Goal: Navigation & Orientation: Find specific page/section

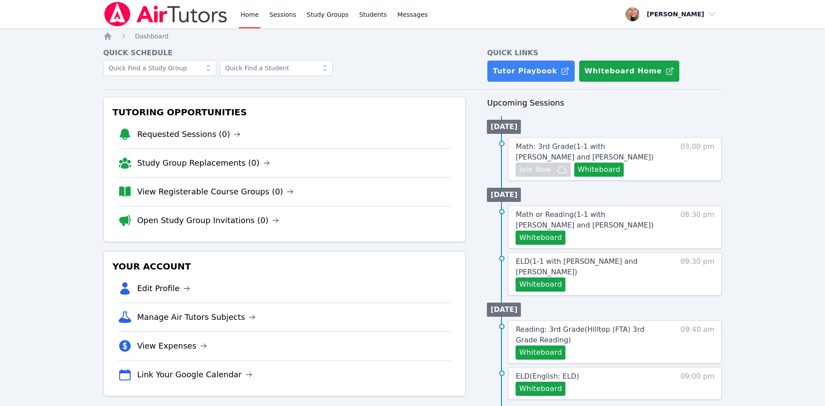
scroll to position [90, 0]
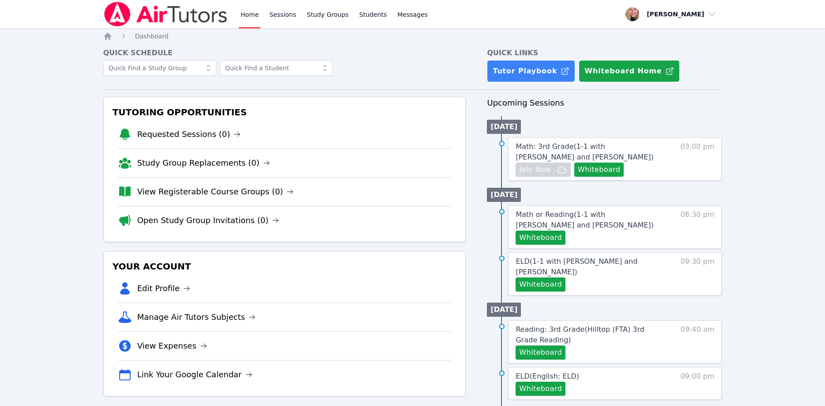
scroll to position [90, 0]
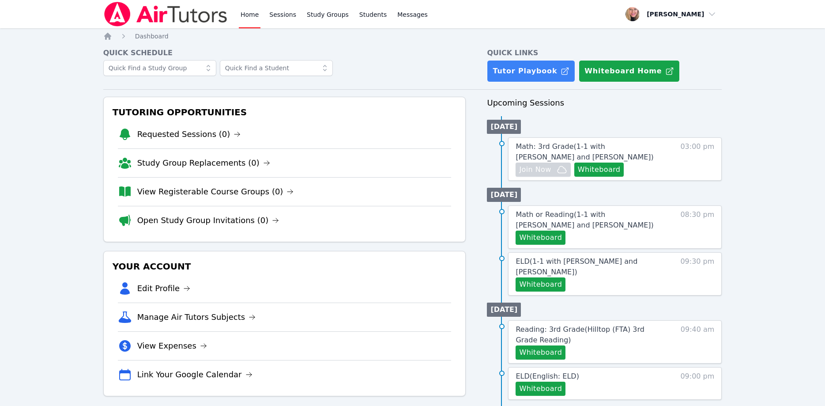
scroll to position [90, 0]
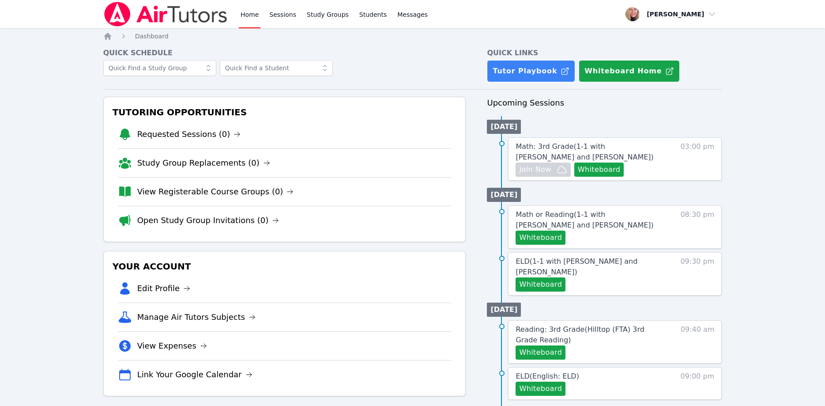
scroll to position [90, 0]
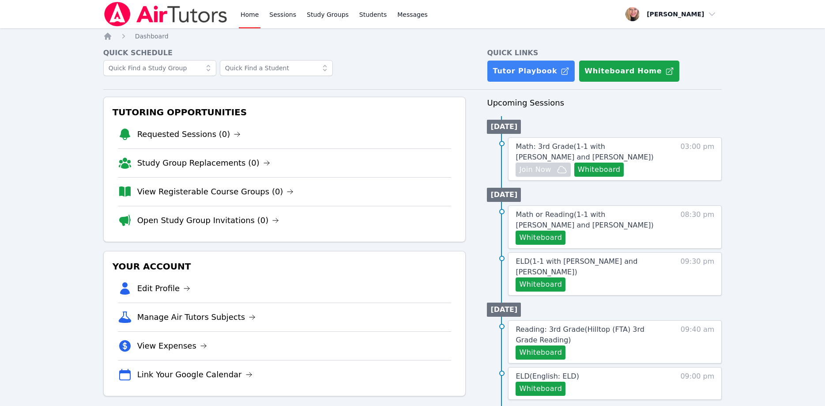
scroll to position [90, 0]
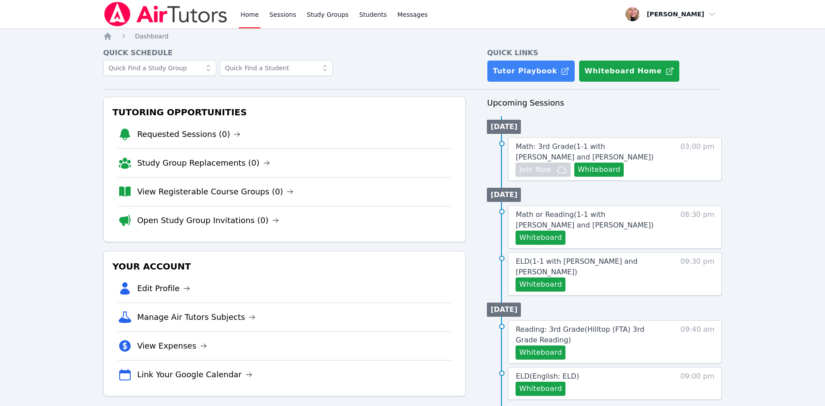
scroll to position [90, 0]
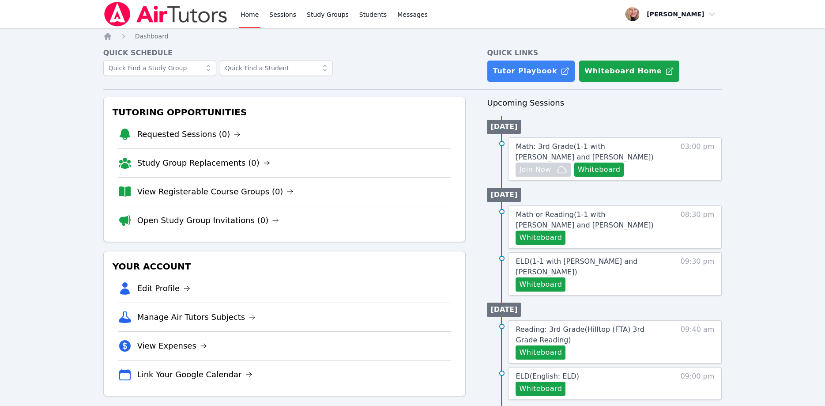
scroll to position [90, 0]
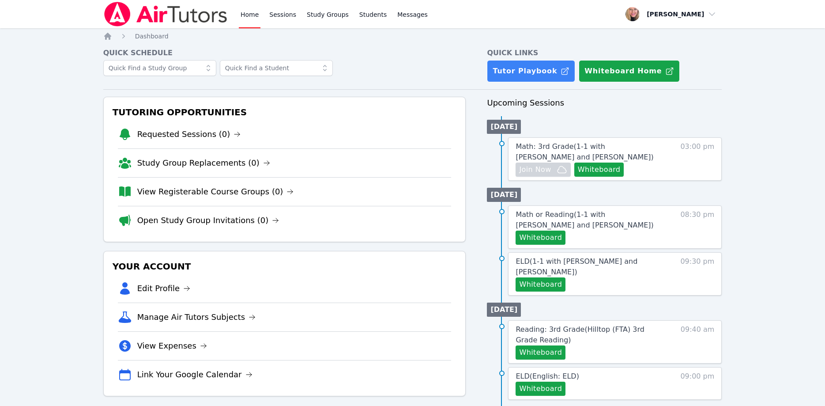
scroll to position [90, 0]
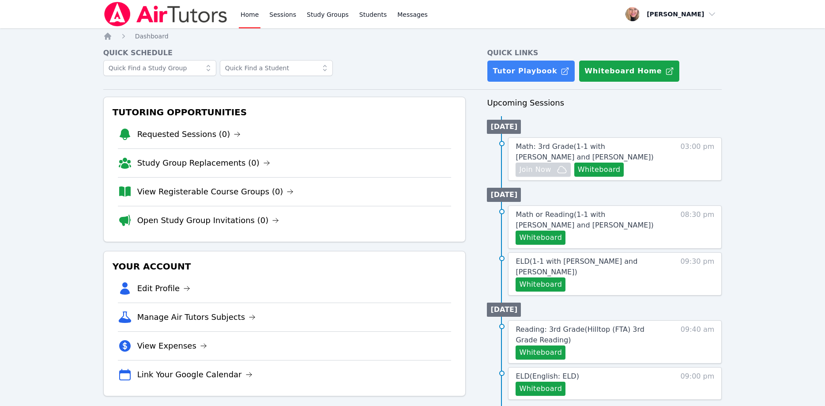
scroll to position [90, 0]
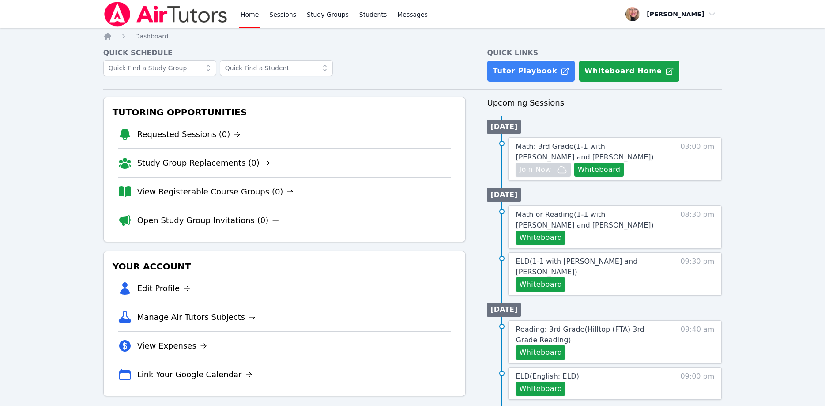
scroll to position [90, 0]
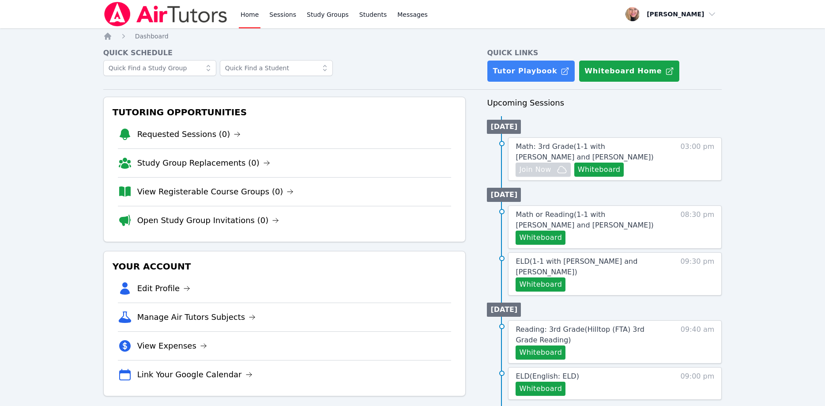
scroll to position [90, 0]
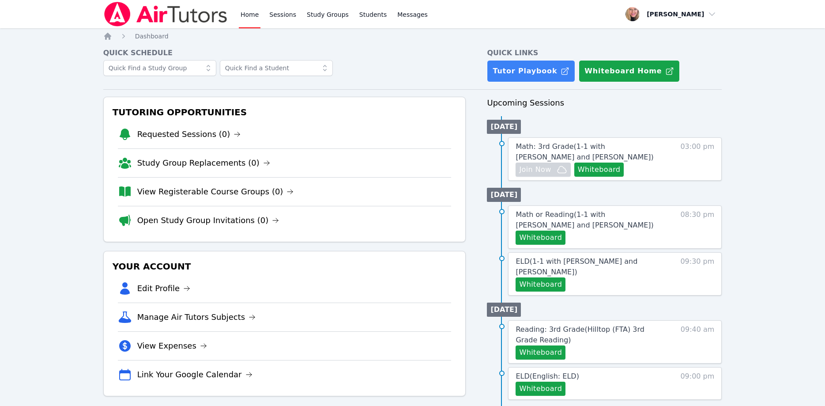
scroll to position [90, 0]
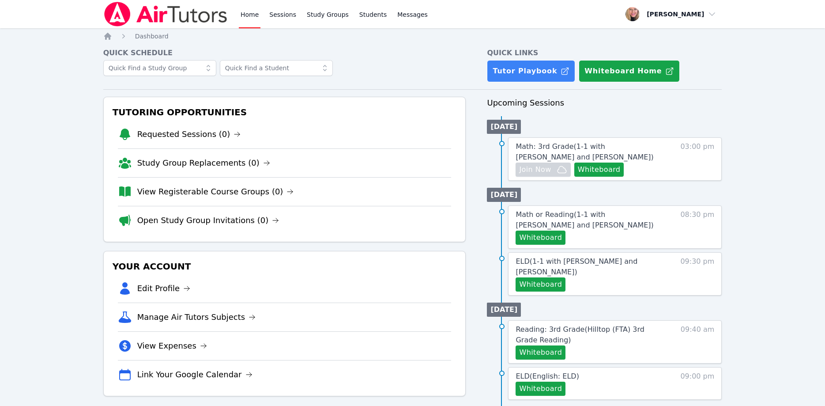
scroll to position [90, 0]
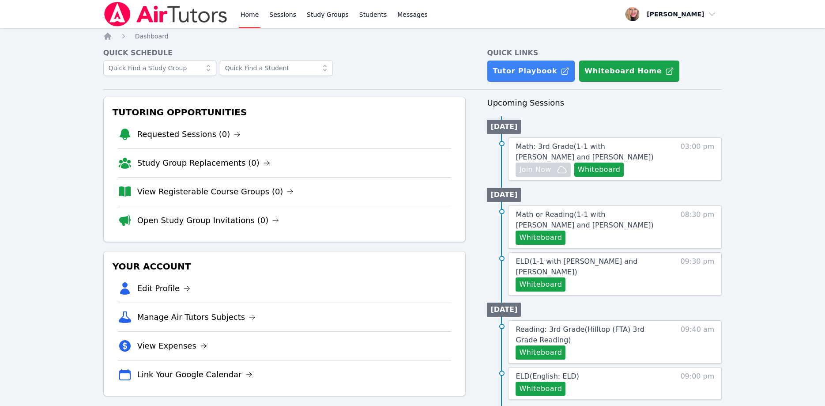
scroll to position [90, 0]
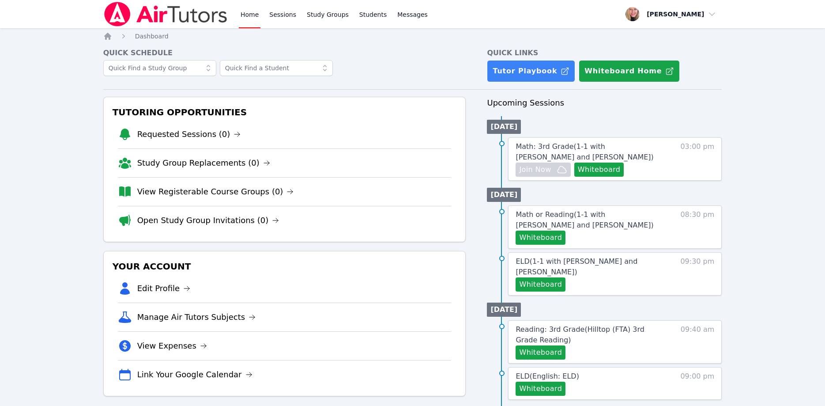
scroll to position [90, 0]
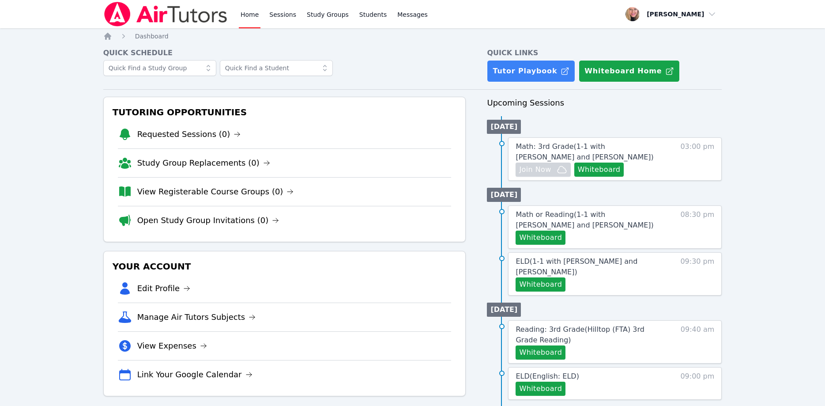
scroll to position [90, 0]
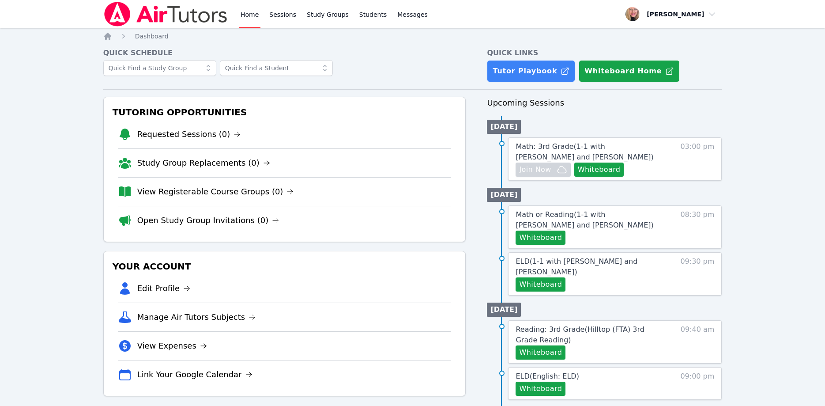
scroll to position [90, 0]
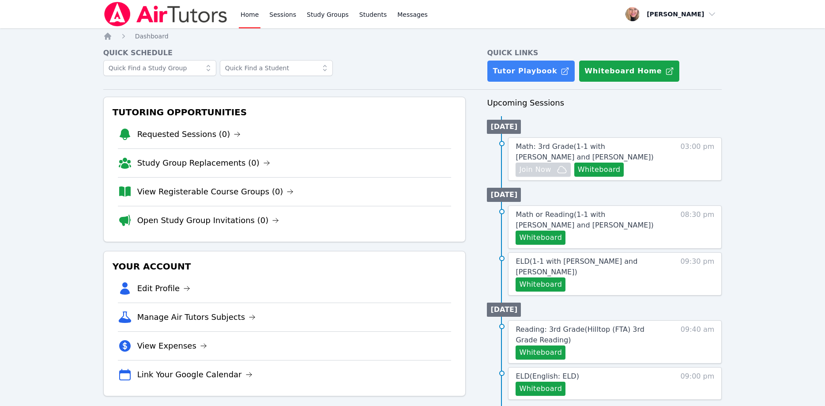
scroll to position [90, 0]
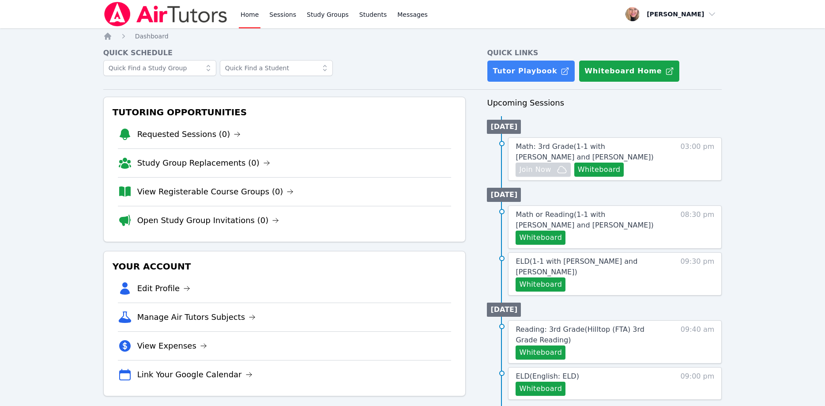
scroll to position [90, 0]
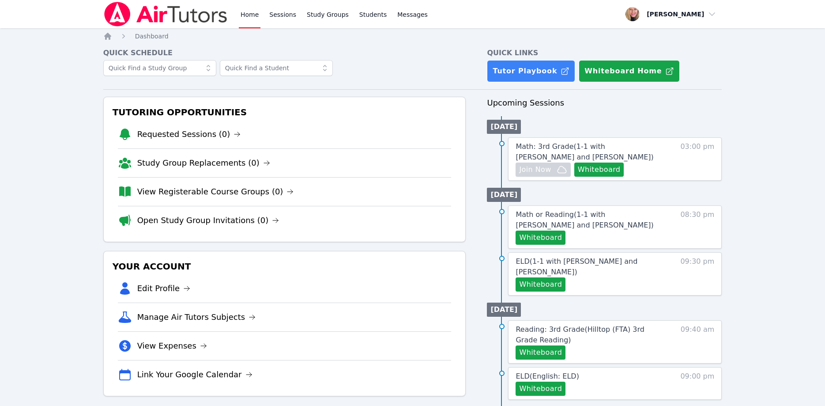
scroll to position [90, 0]
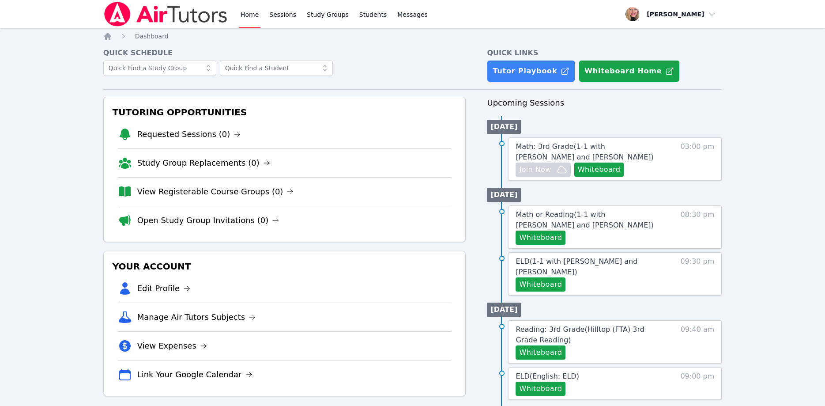
scroll to position [90, 0]
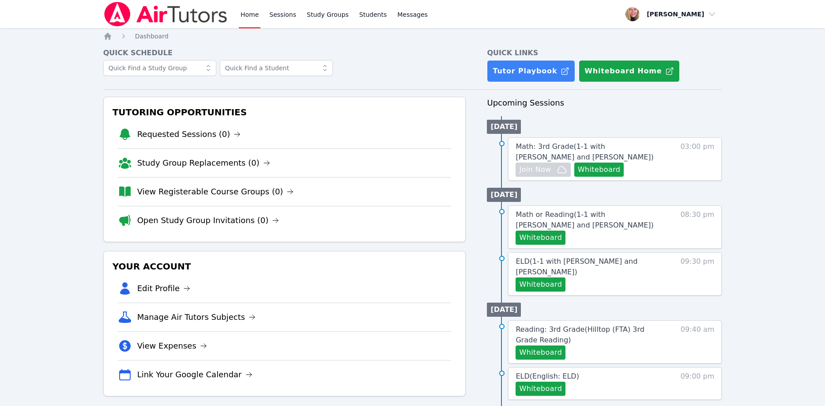
scroll to position [90, 0]
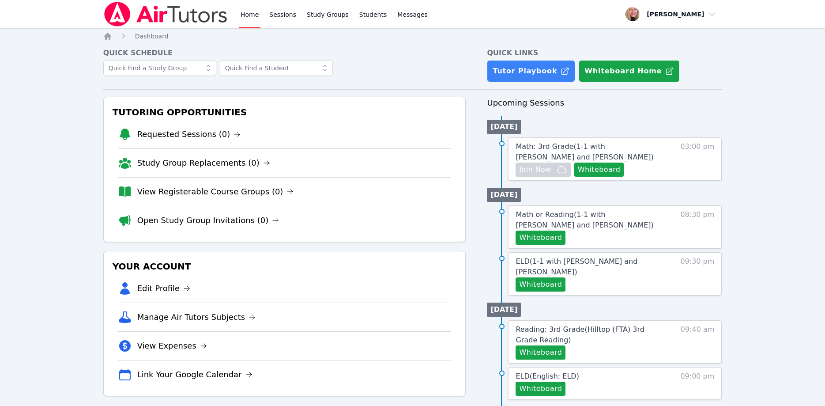
scroll to position [90, 0]
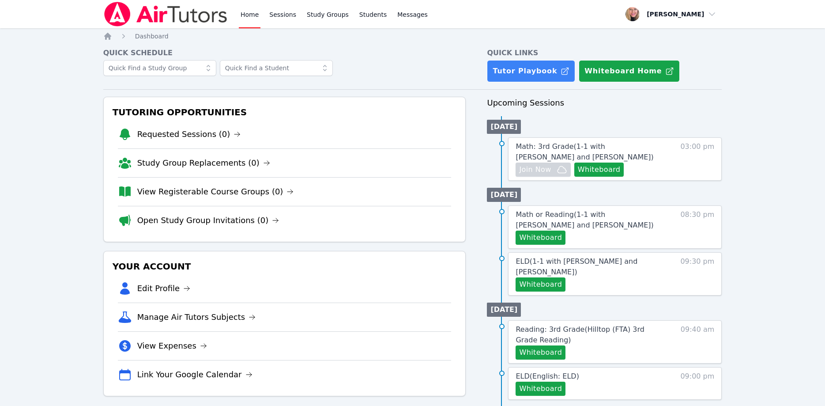
scroll to position [90, 0]
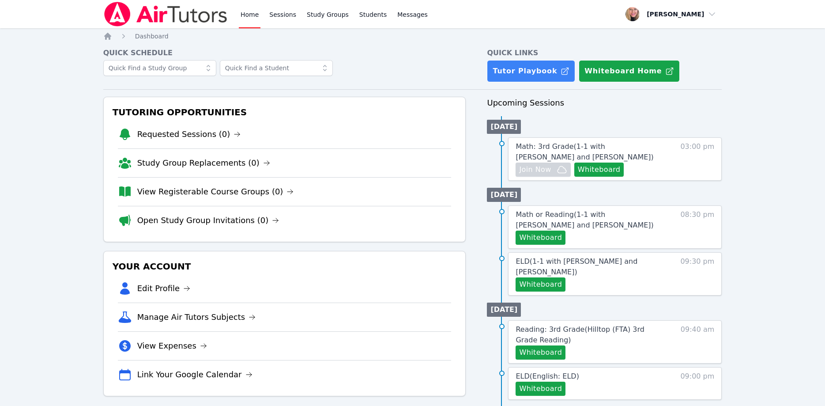
scroll to position [90, 0]
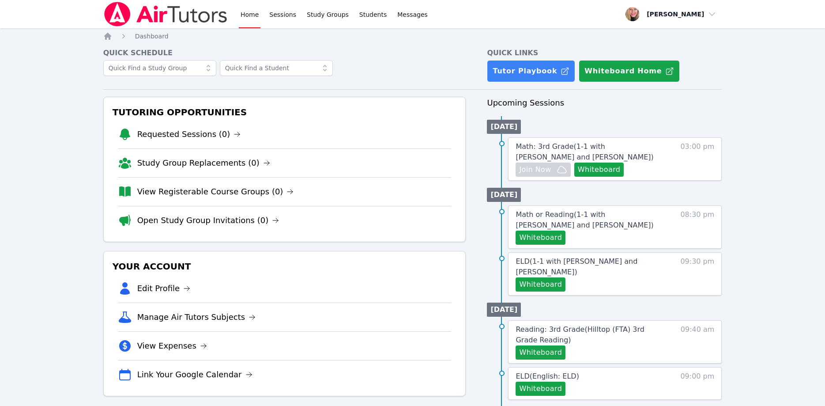
scroll to position [90, 0]
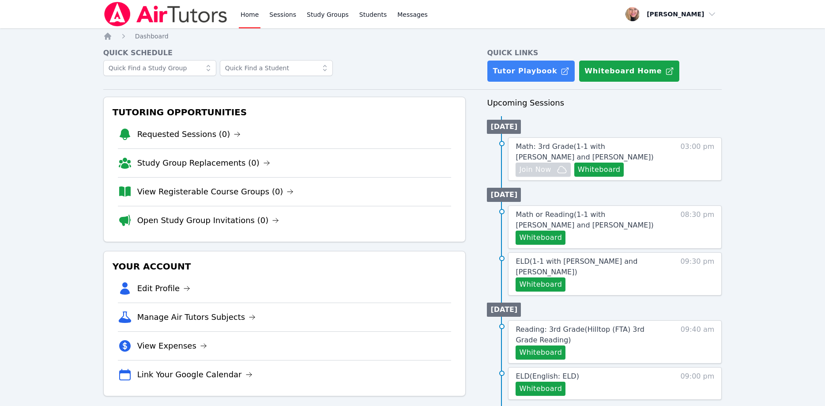
scroll to position [90, 0]
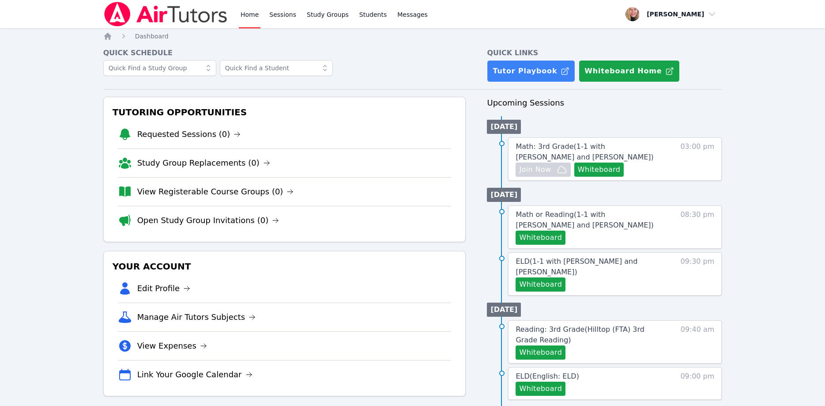
scroll to position [90, 0]
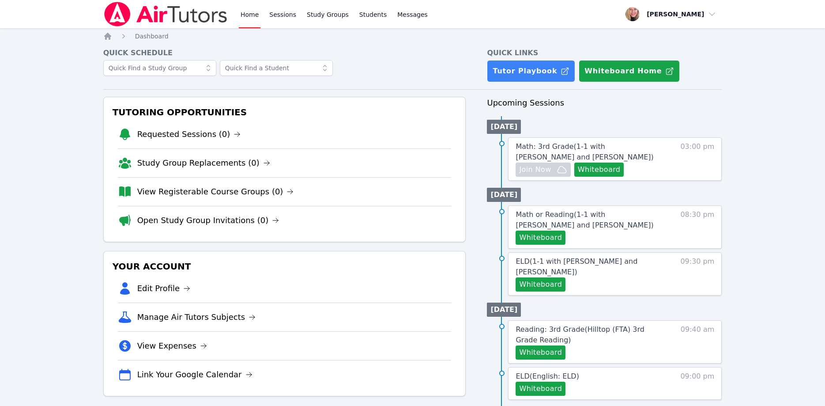
scroll to position [90, 0]
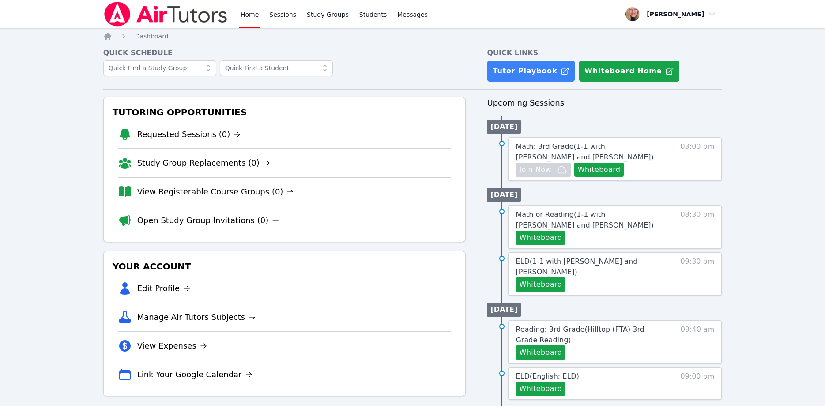
scroll to position [90, 0]
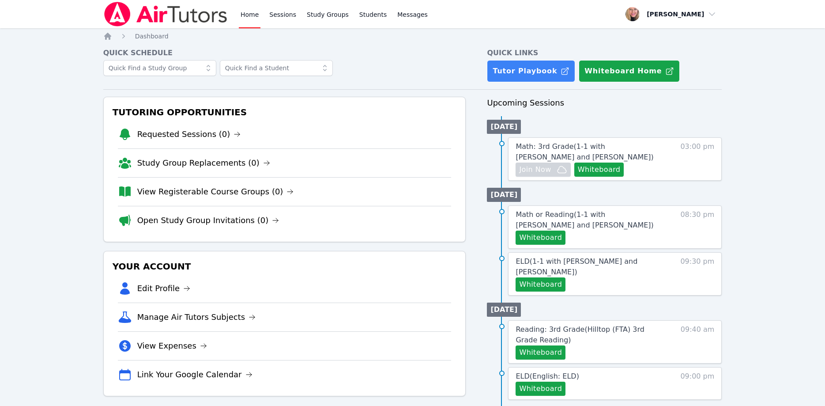
scroll to position [90, 0]
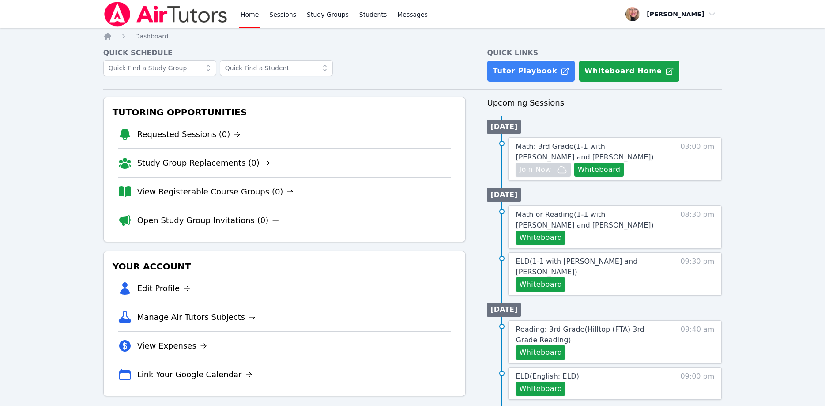
scroll to position [90, 0]
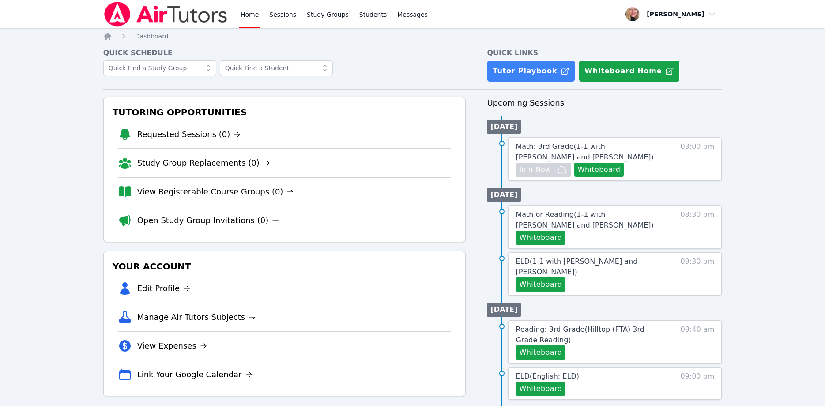
scroll to position [90, 0]
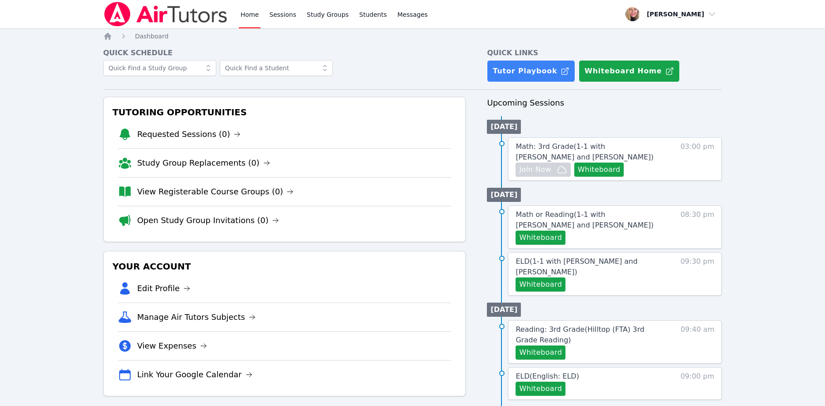
scroll to position [90, 0]
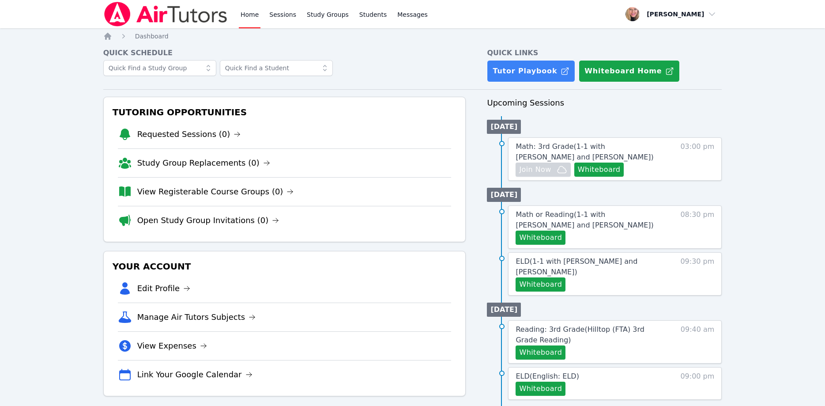
scroll to position [90, 0]
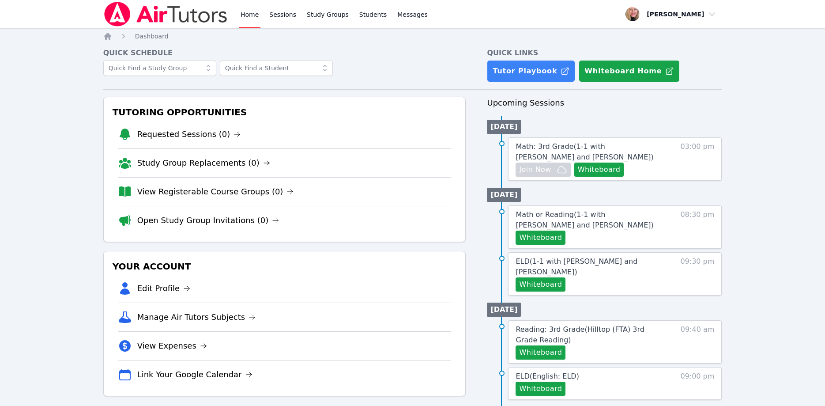
scroll to position [90, 0]
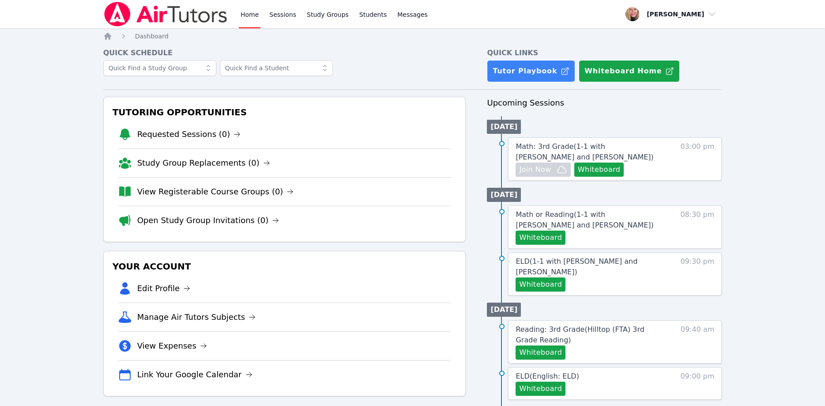
scroll to position [90, 0]
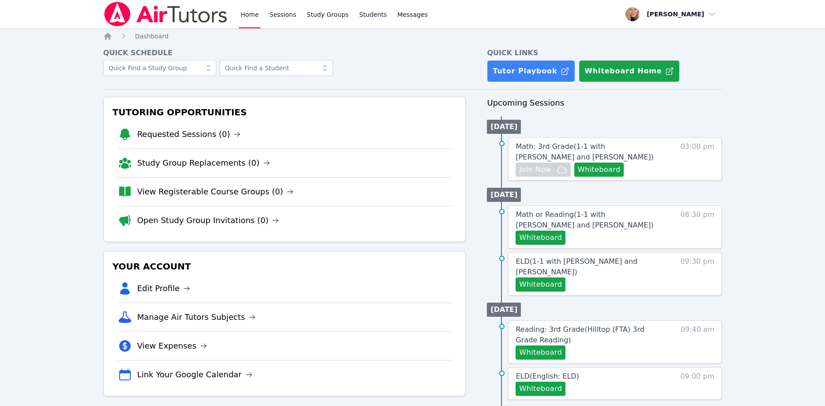
scroll to position [90, 0]
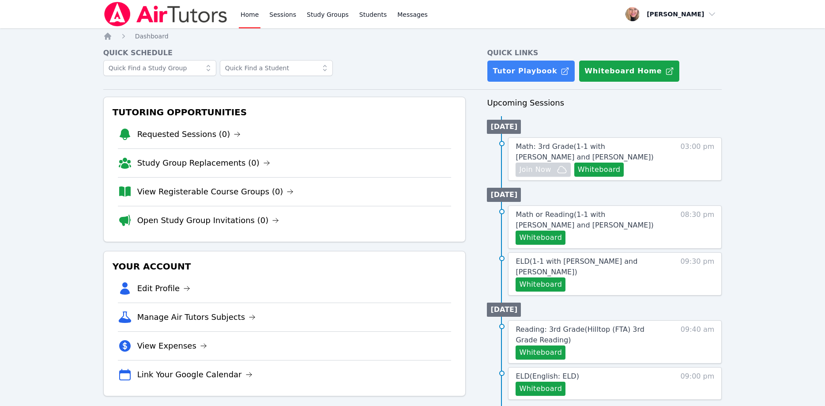
scroll to position [90, 0]
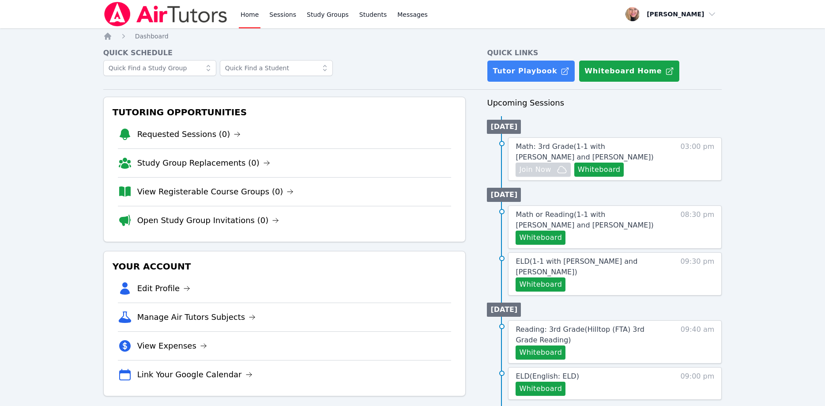
scroll to position [90, 0]
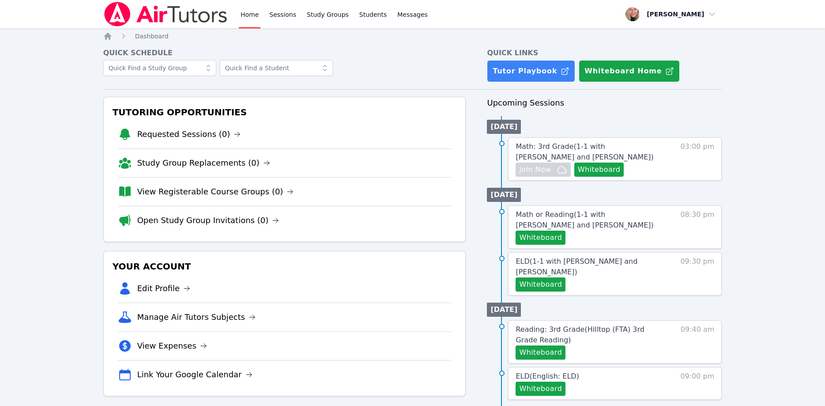
scroll to position [90, 0]
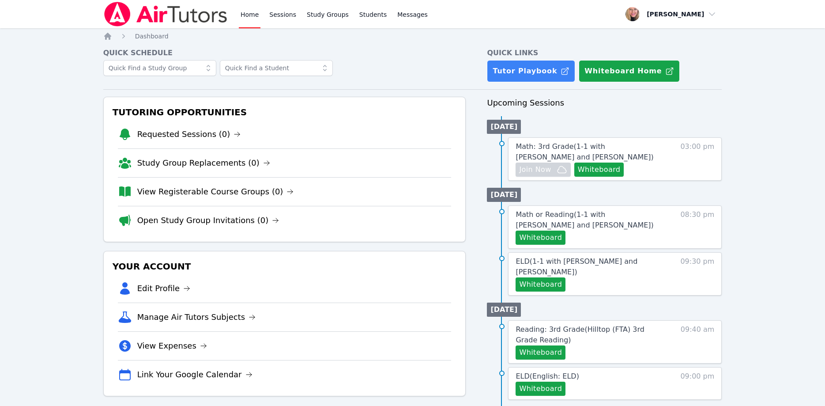
scroll to position [90, 0]
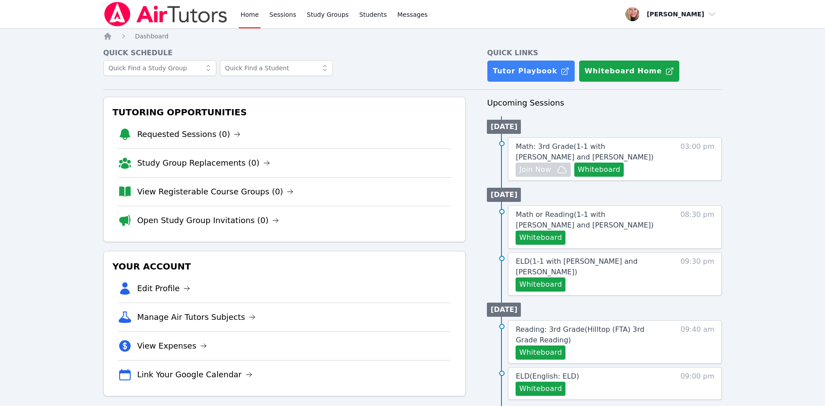
scroll to position [90, 0]
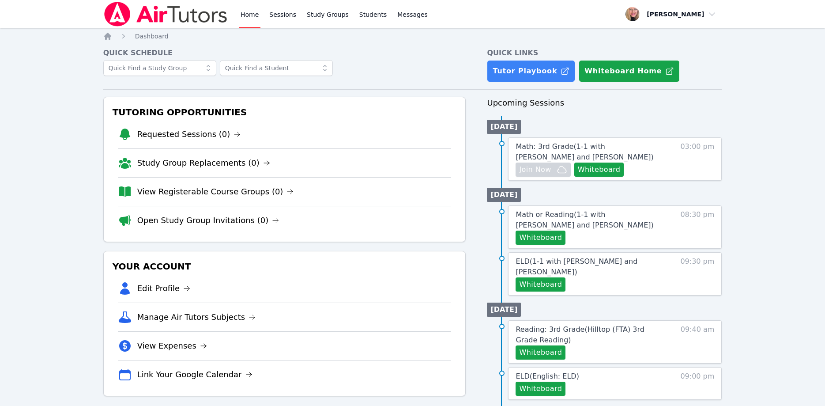
scroll to position [90, 0]
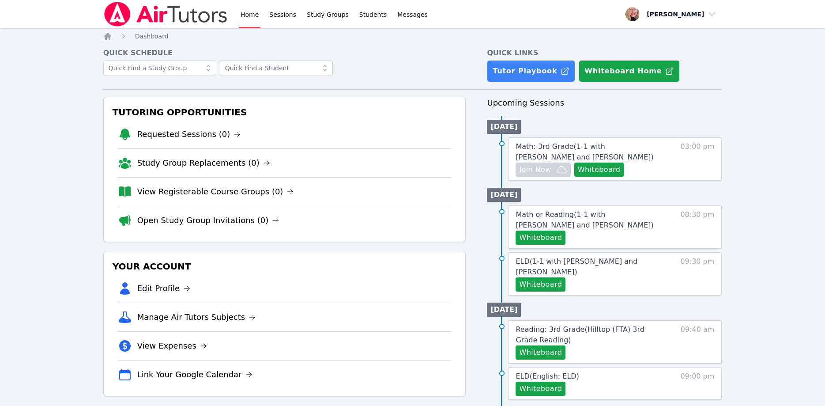
scroll to position [90, 0]
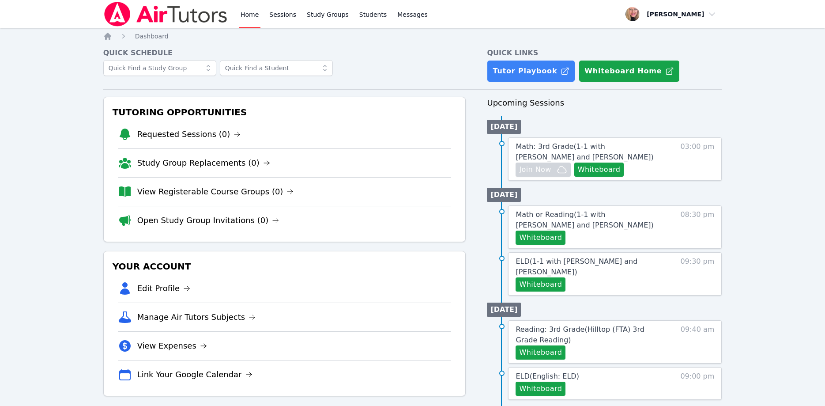
scroll to position [90, 0]
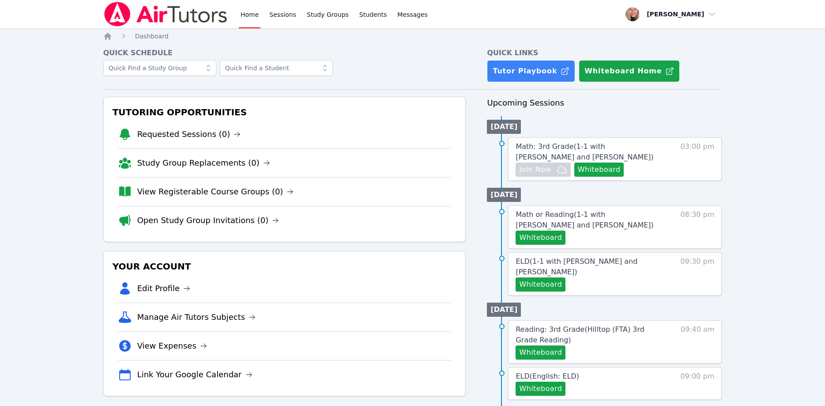
scroll to position [90, 0]
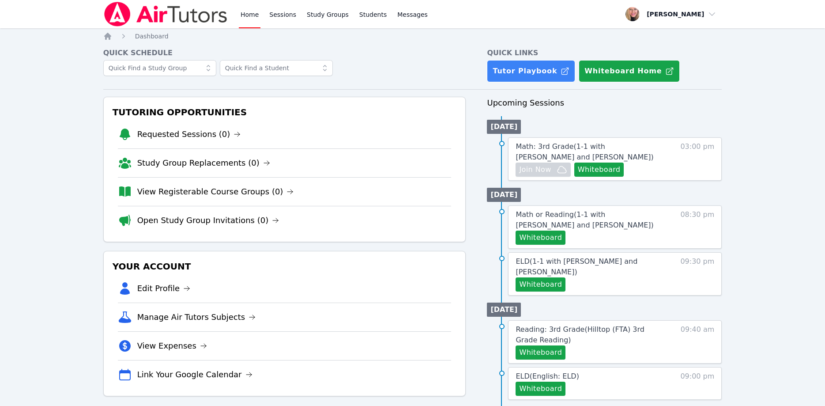
scroll to position [90, 0]
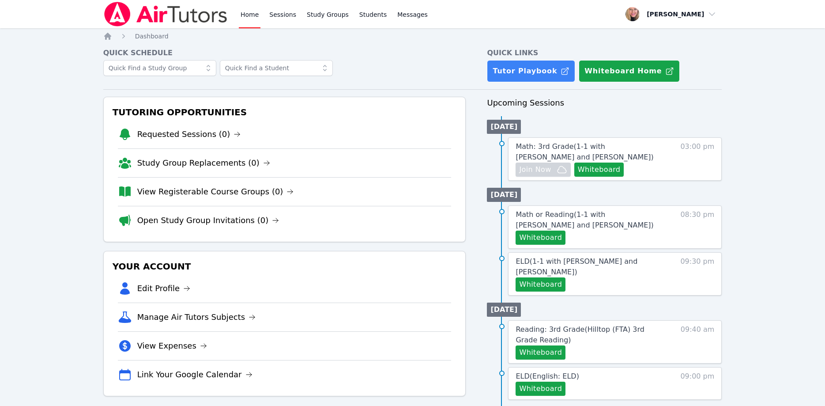
scroll to position [90, 0]
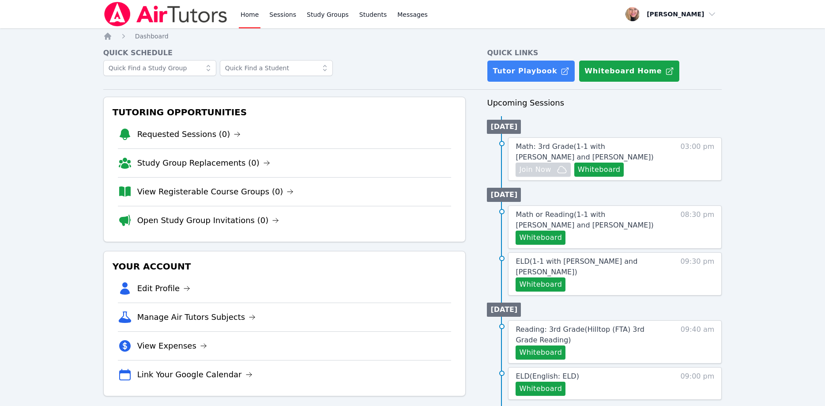
scroll to position [90, 0]
